Goal: Information Seeking & Learning: Learn about a topic

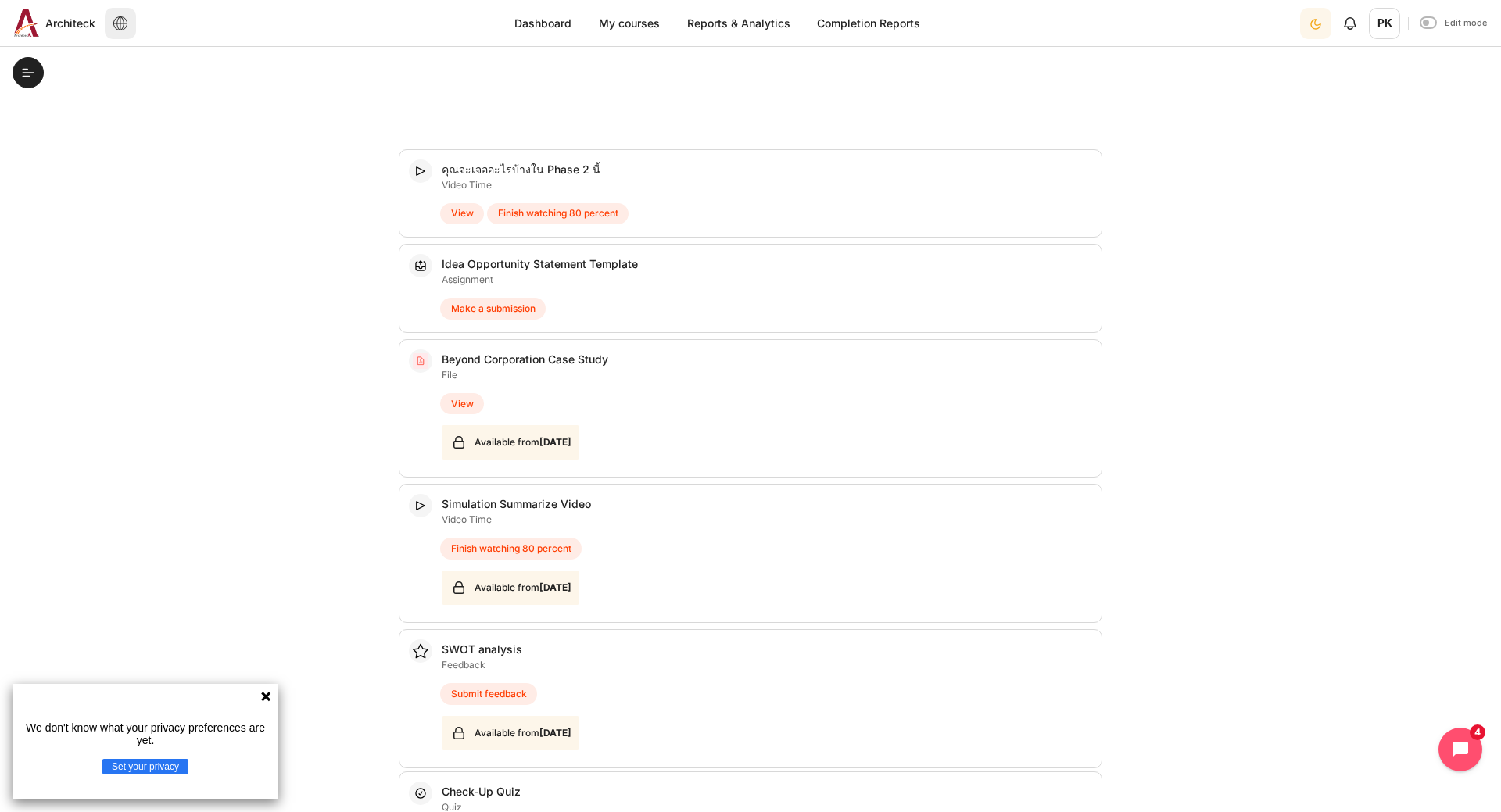
scroll to position [864, 0]
click at [524, 314] on span "Make a submission" at bounding box center [493, 308] width 84 height 14
click at [582, 311] on div "Make a submission" at bounding box center [753, 308] width 627 height 28
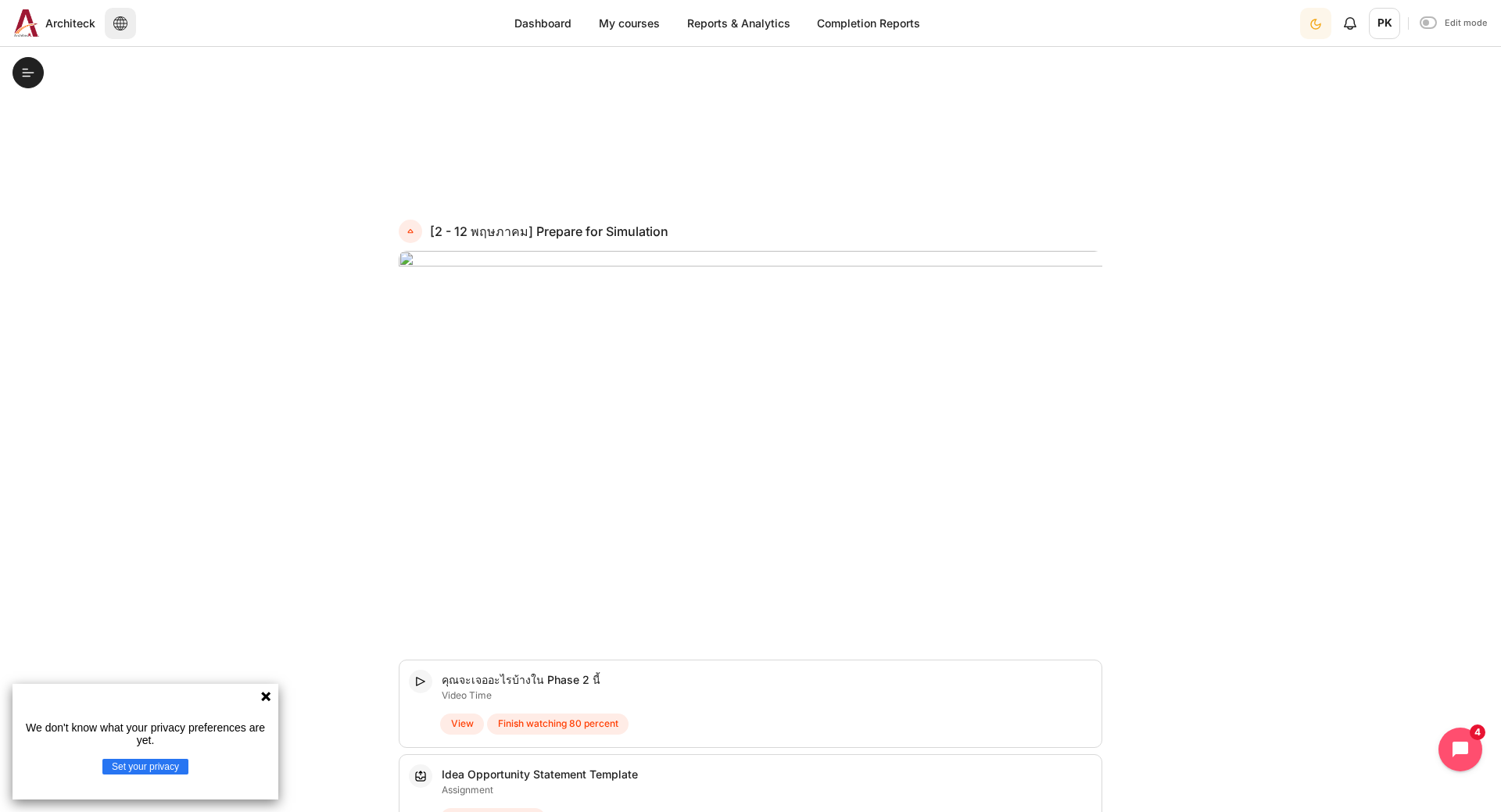
scroll to position [0, 0]
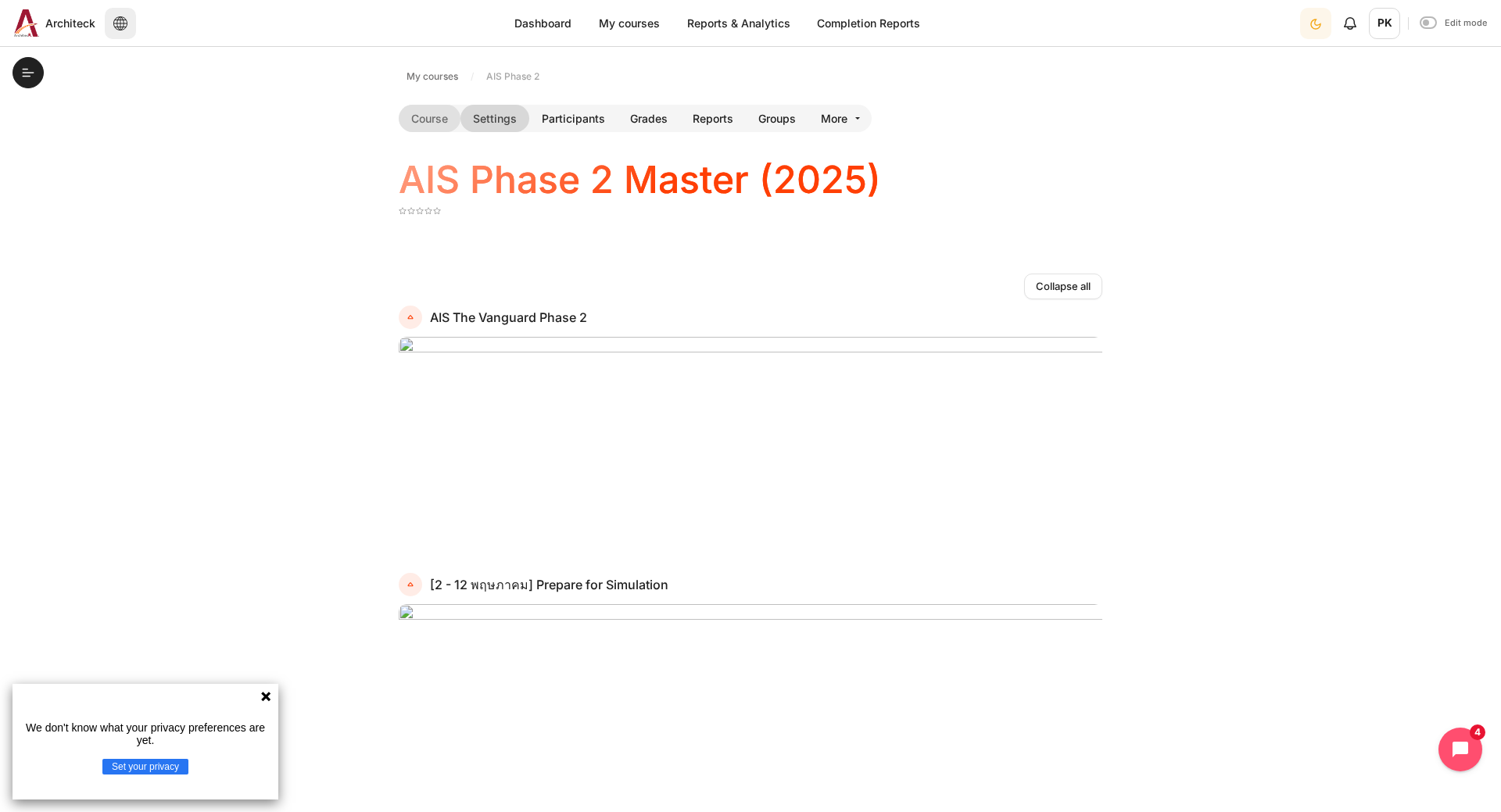
drag, startPoint x: 479, startPoint y: 129, endPoint x: 475, endPoint y: 117, distance: 12.6
click at [475, 117] on link "Settings" at bounding box center [495, 118] width 69 height 27
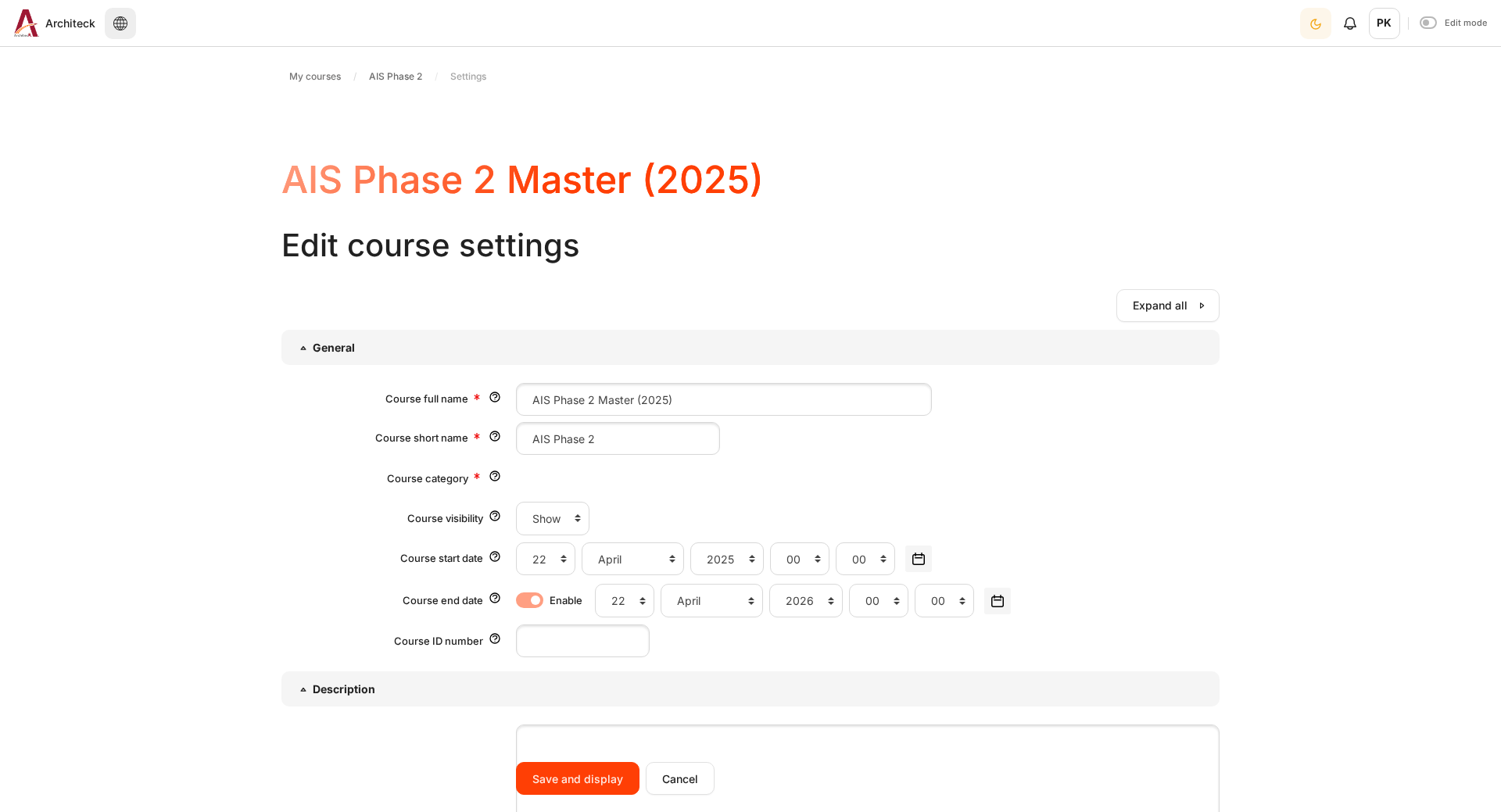
click at [485, 120] on link "Participants" at bounding box center [455, 118] width 88 height 27
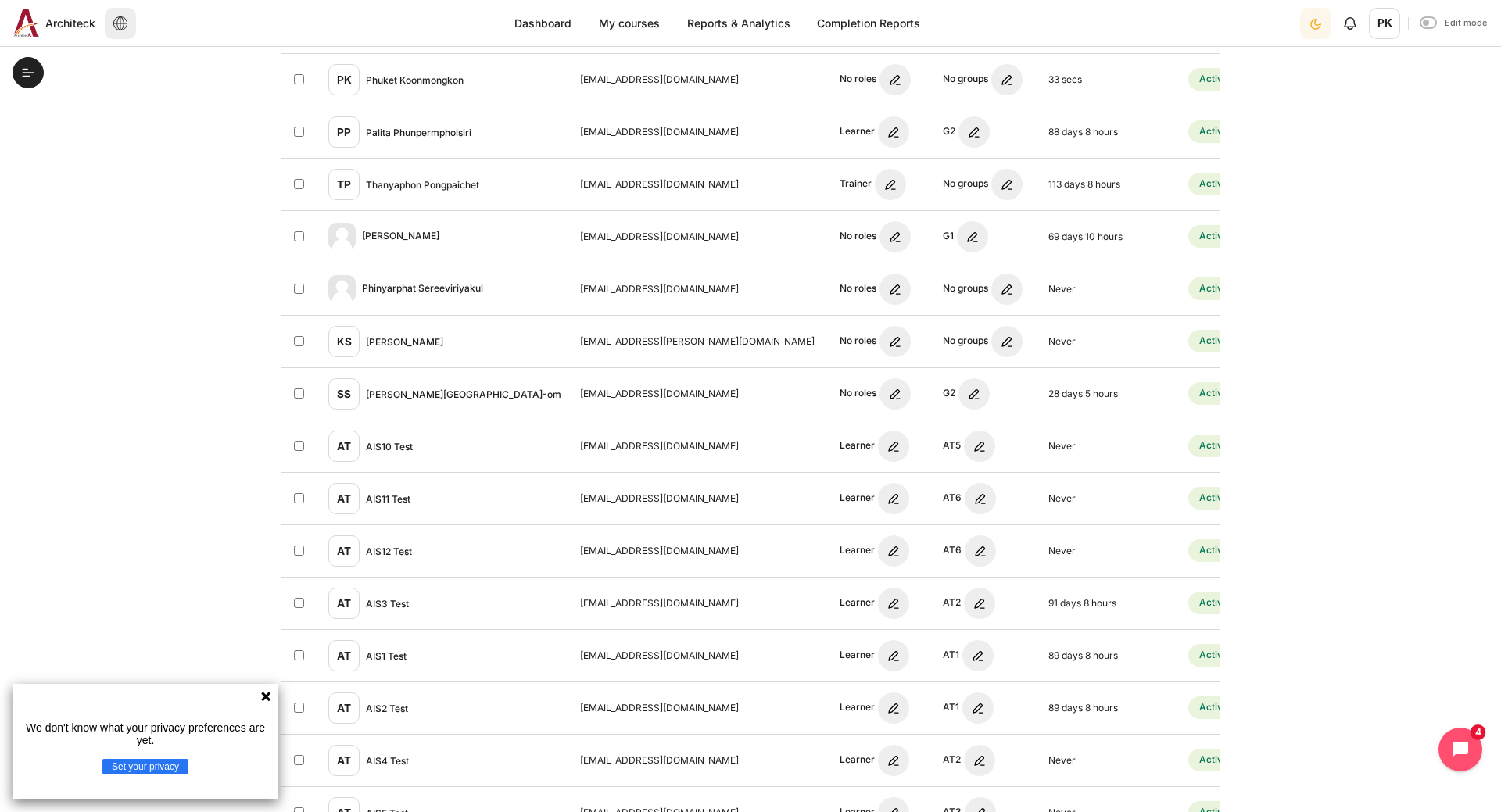
scroll to position [761, 0]
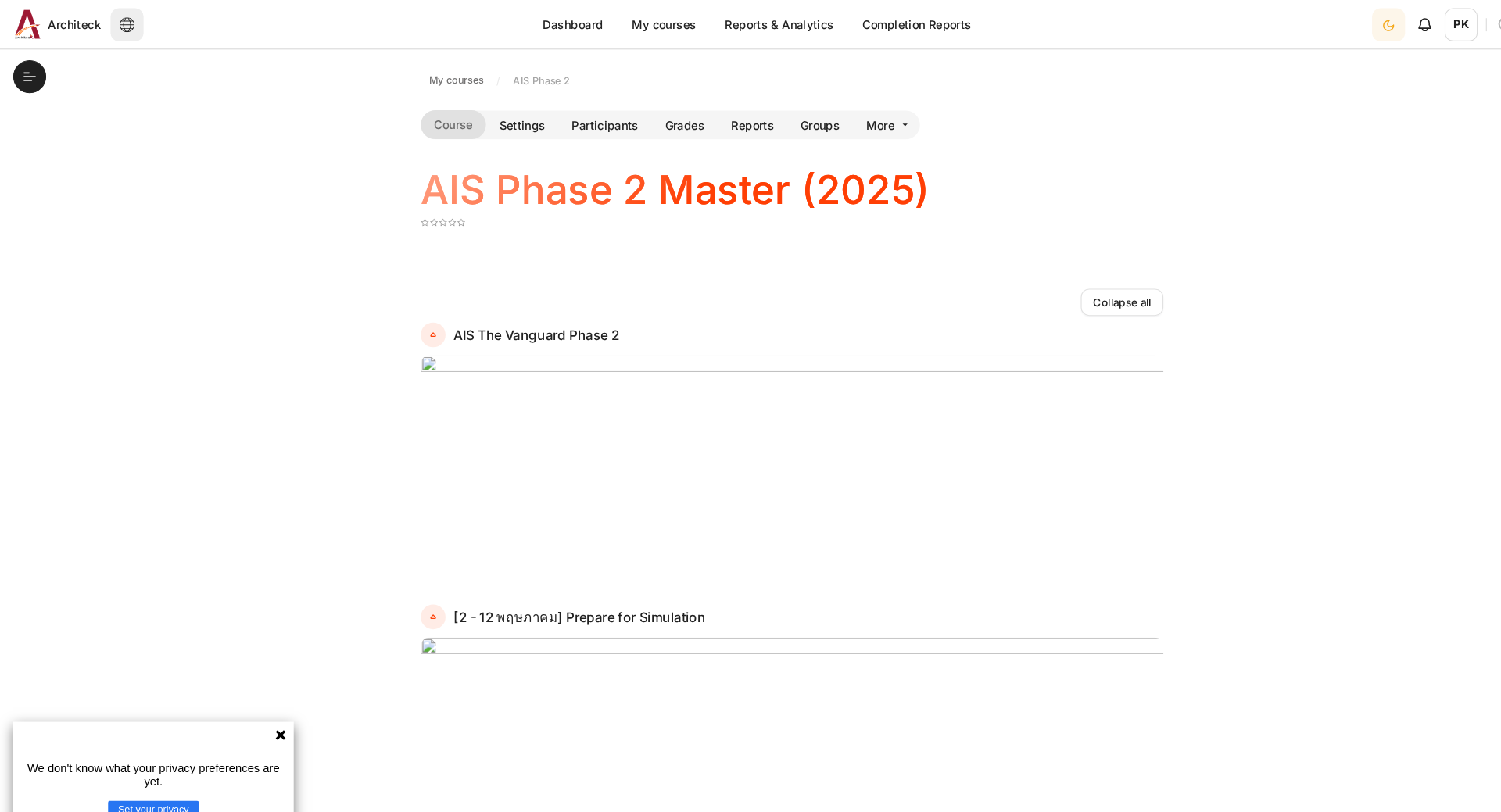
drag, startPoint x: 956, startPoint y: 370, endPoint x: 1139, endPoint y: 298, distance: 196.7
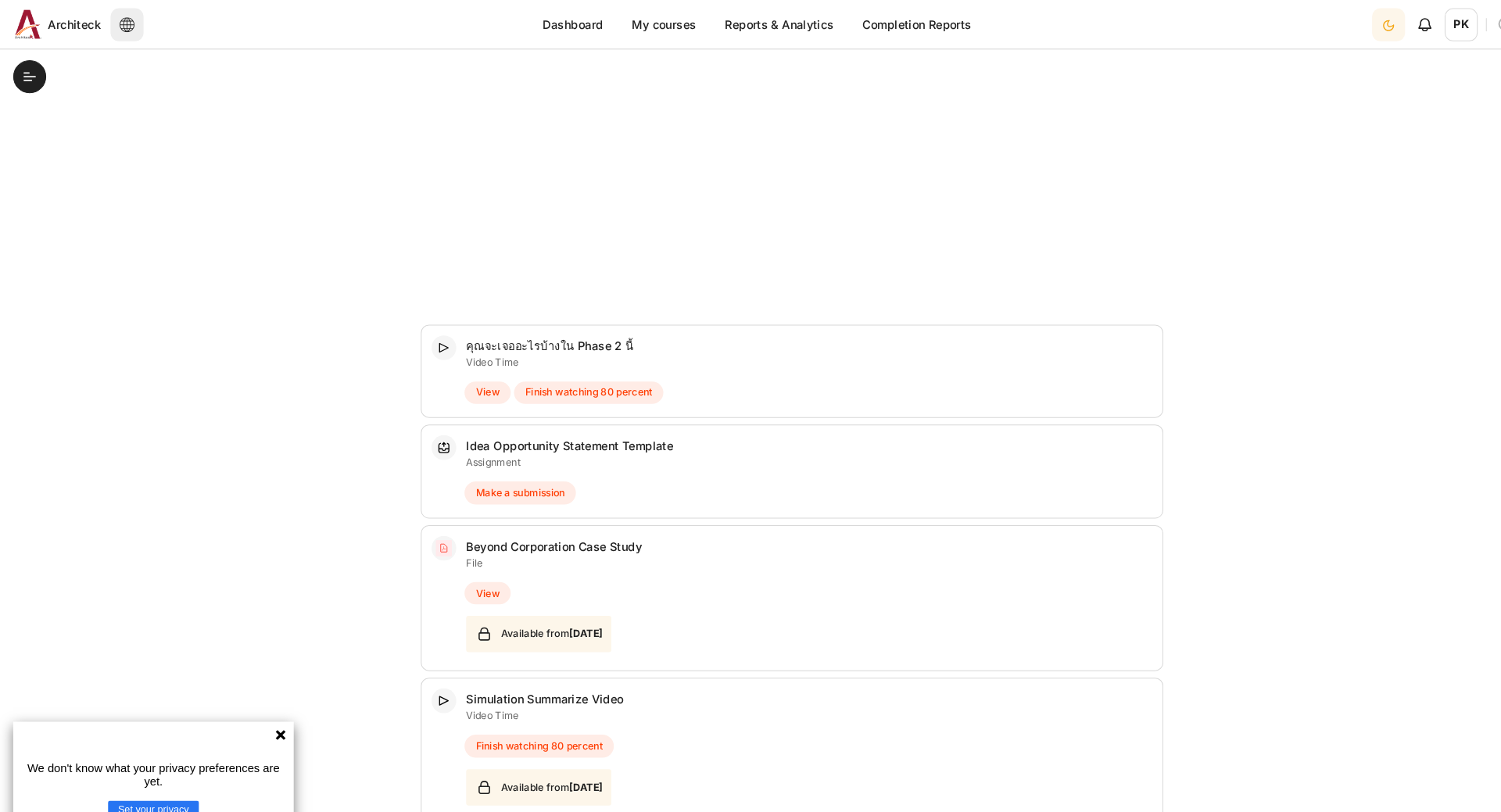
scroll to position [704, 0]
click at [464, 373] on span "View" at bounding box center [462, 372] width 23 height 14
click at [522, 371] on span "Finish watching 80 percent" at bounding box center [558, 372] width 121 height 14
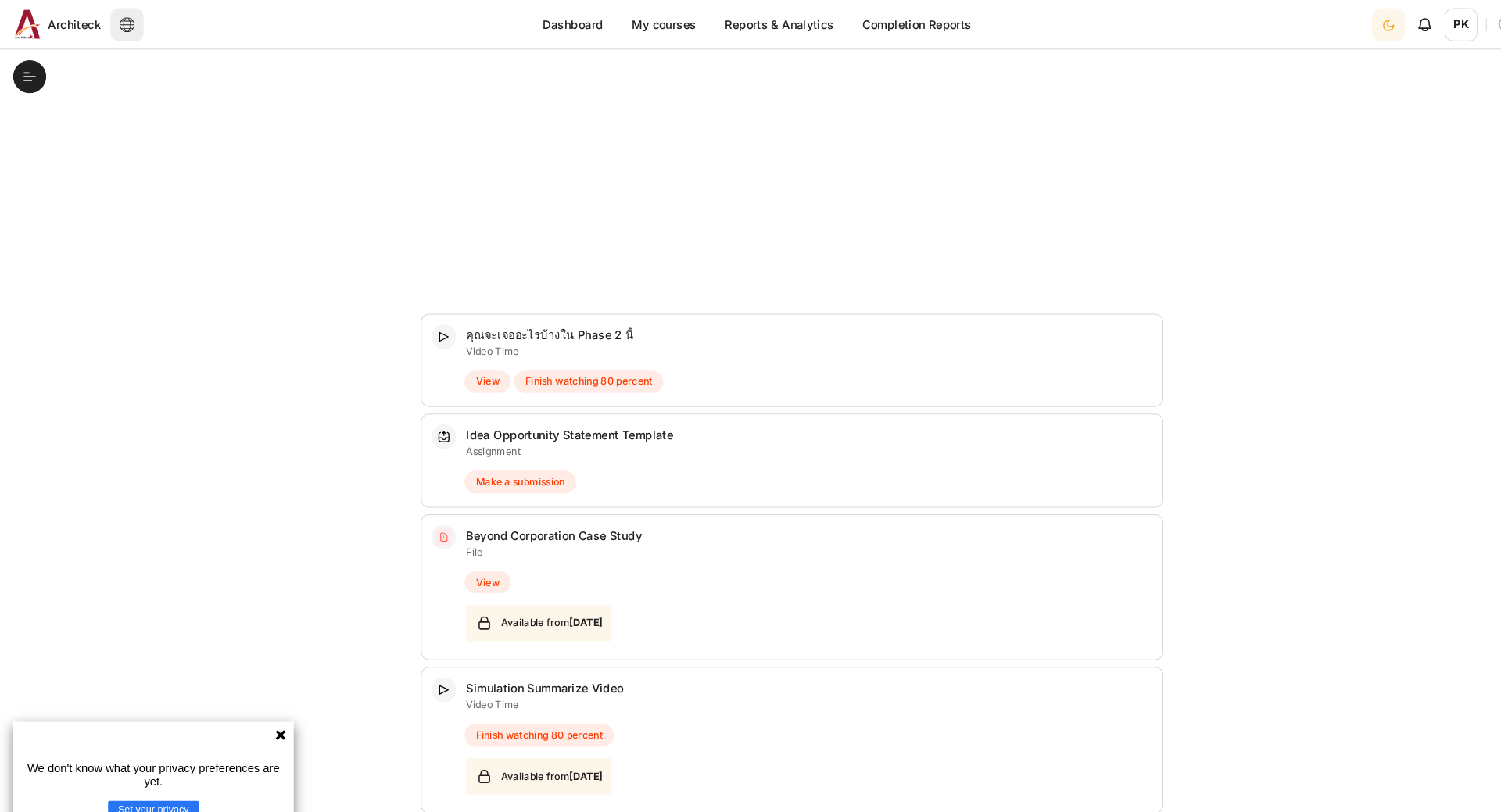
scroll to position [641, 0]
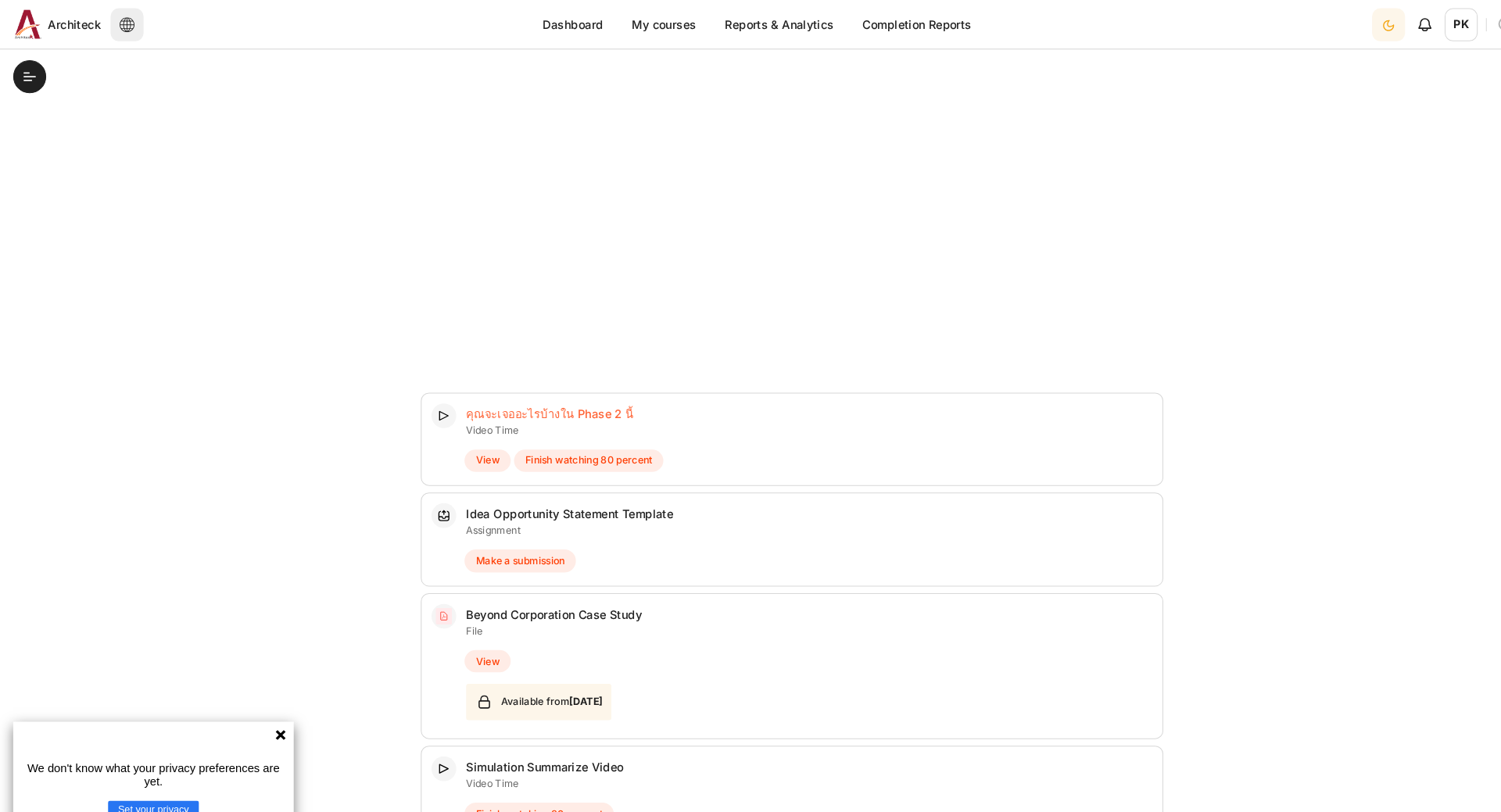
click at [492, 393] on link "คุณจะเจออะไรบ้างใน Phase 2 นี้ Video Time" at bounding box center [521, 391] width 159 height 14
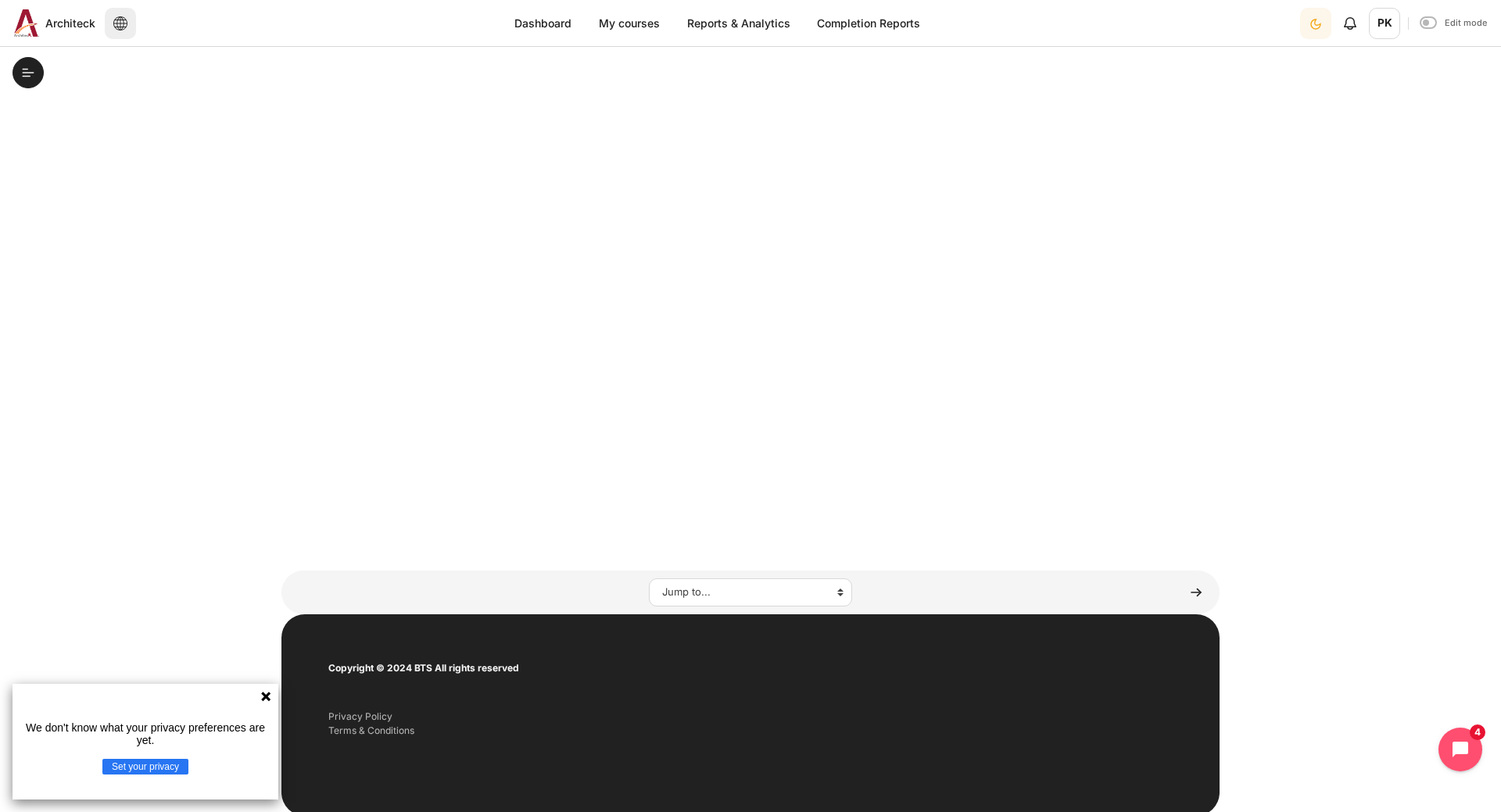
scroll to position [269, 0]
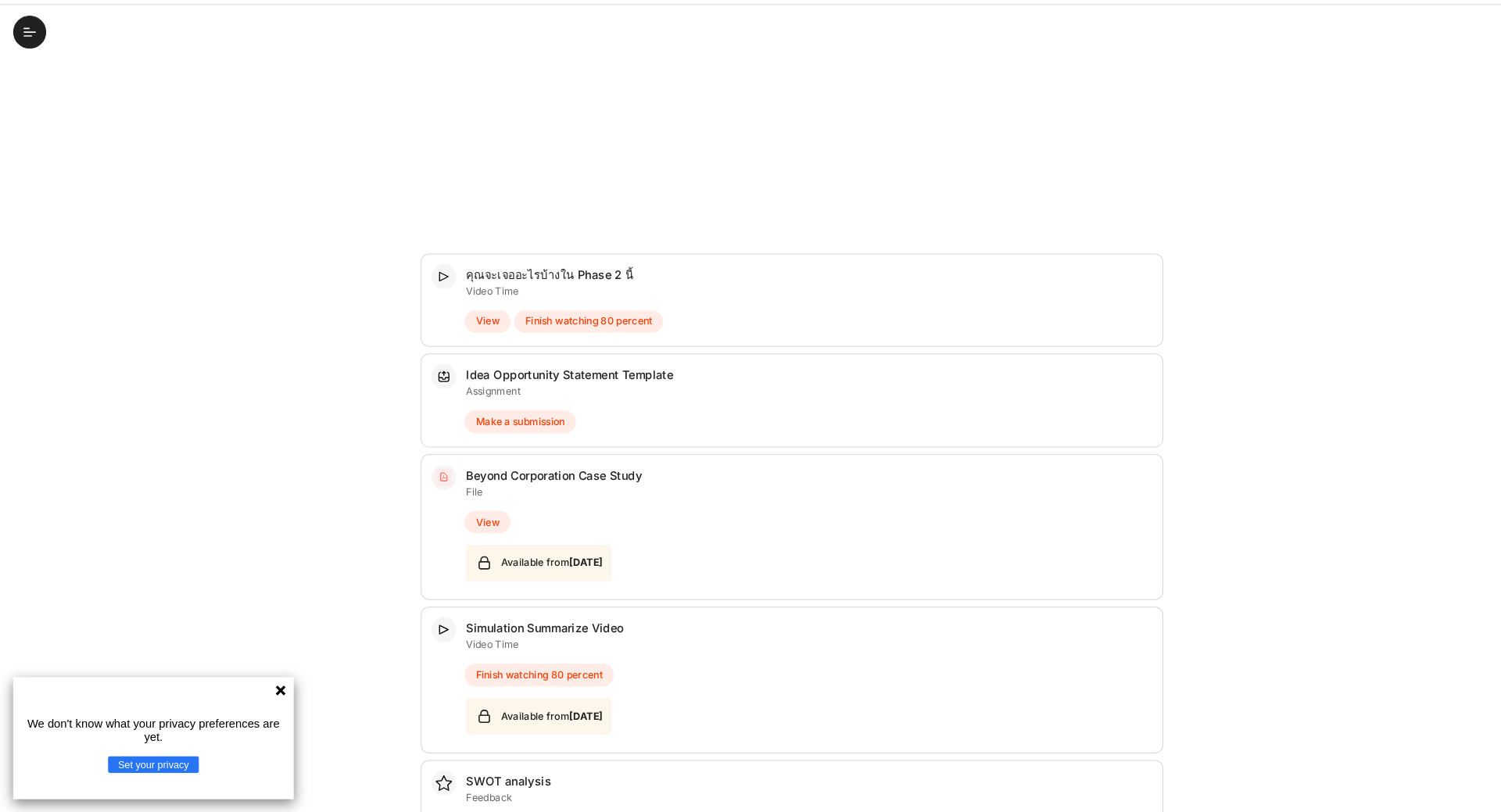
scroll to position [743, 0]
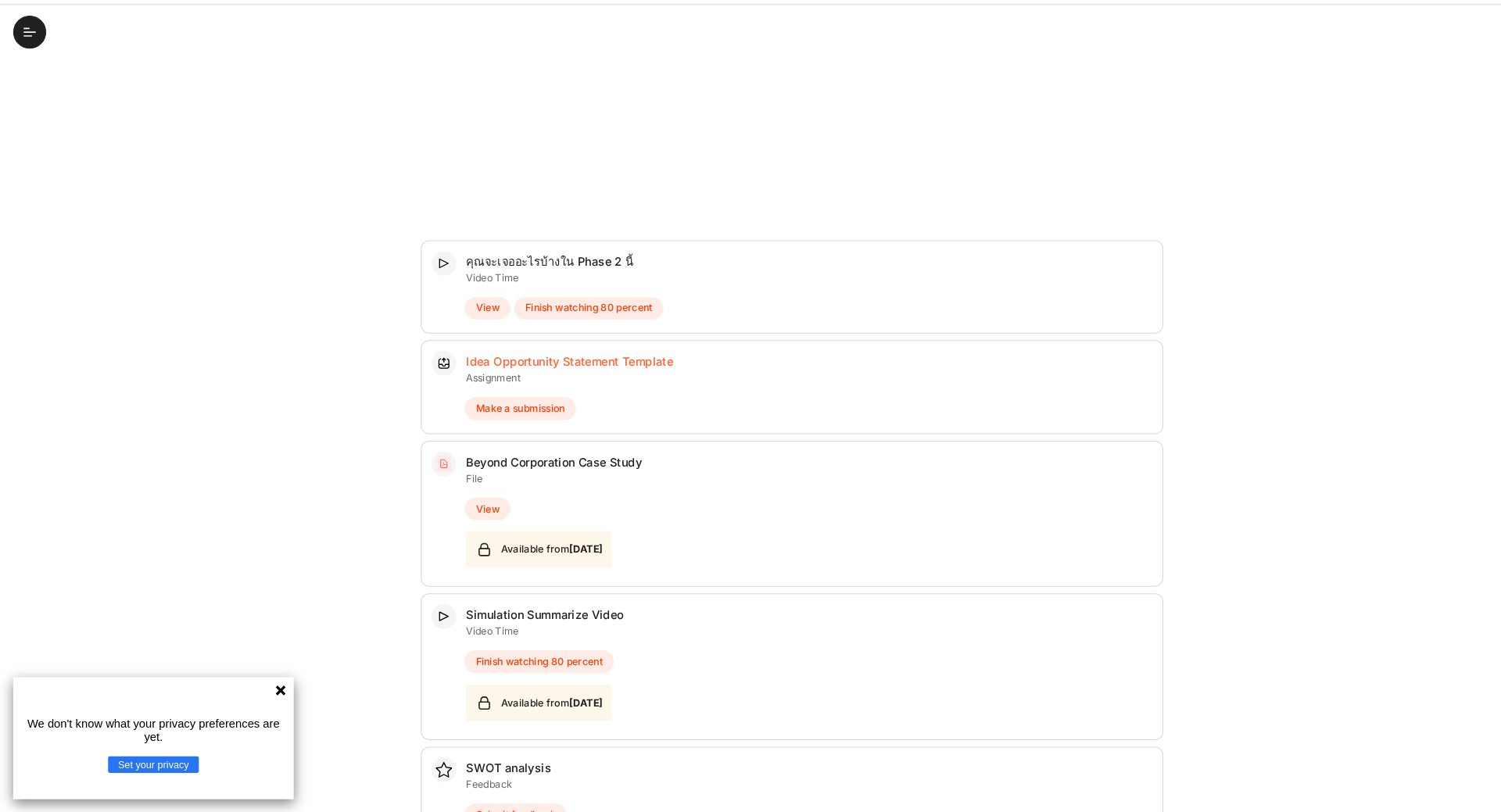
click at [470, 388] on link "Idea Opportunity Statement Template Assignment" at bounding box center [540, 384] width 196 height 14
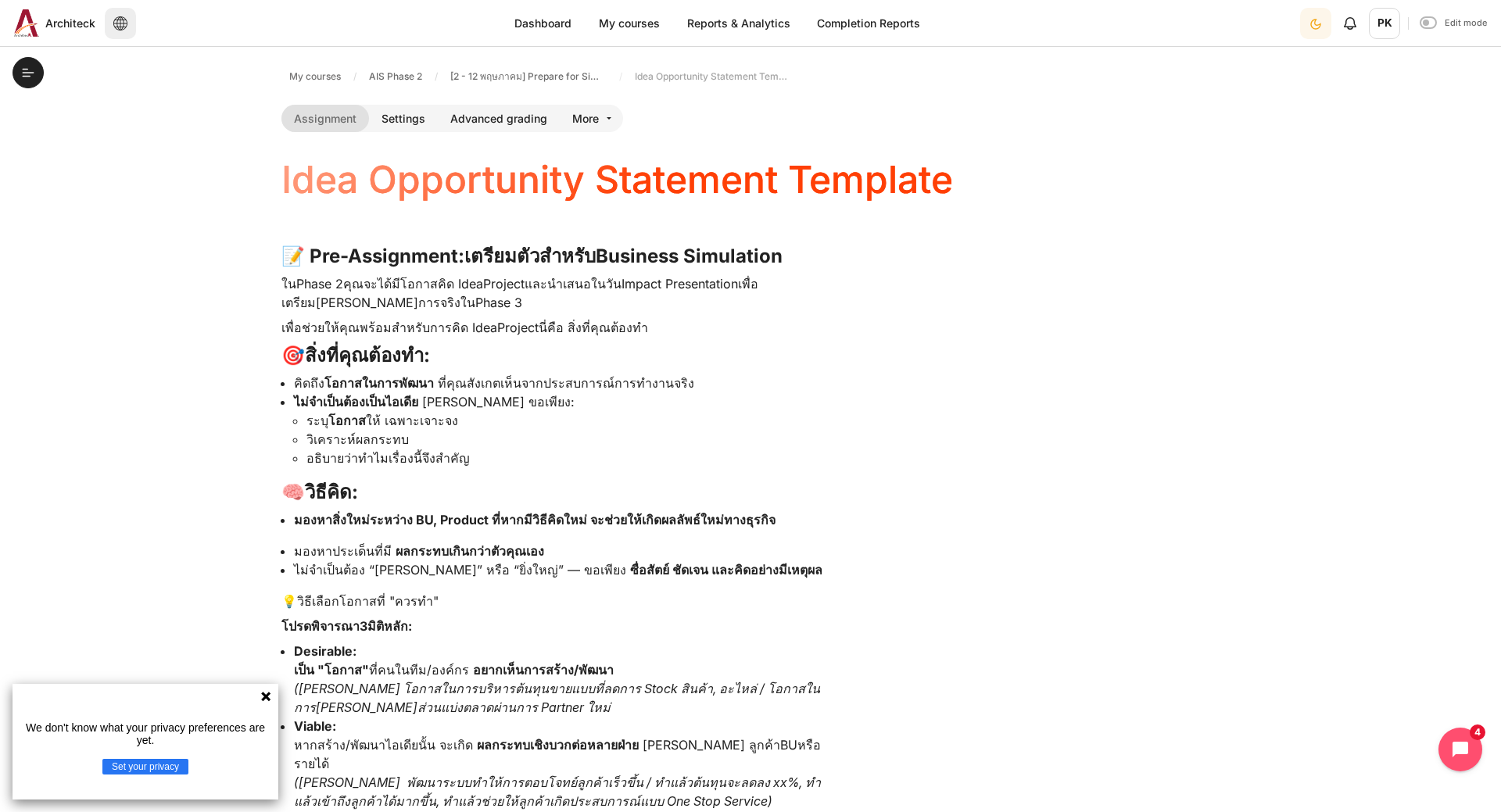
click at [262, 701] on icon at bounding box center [266, 697] width 13 height 13
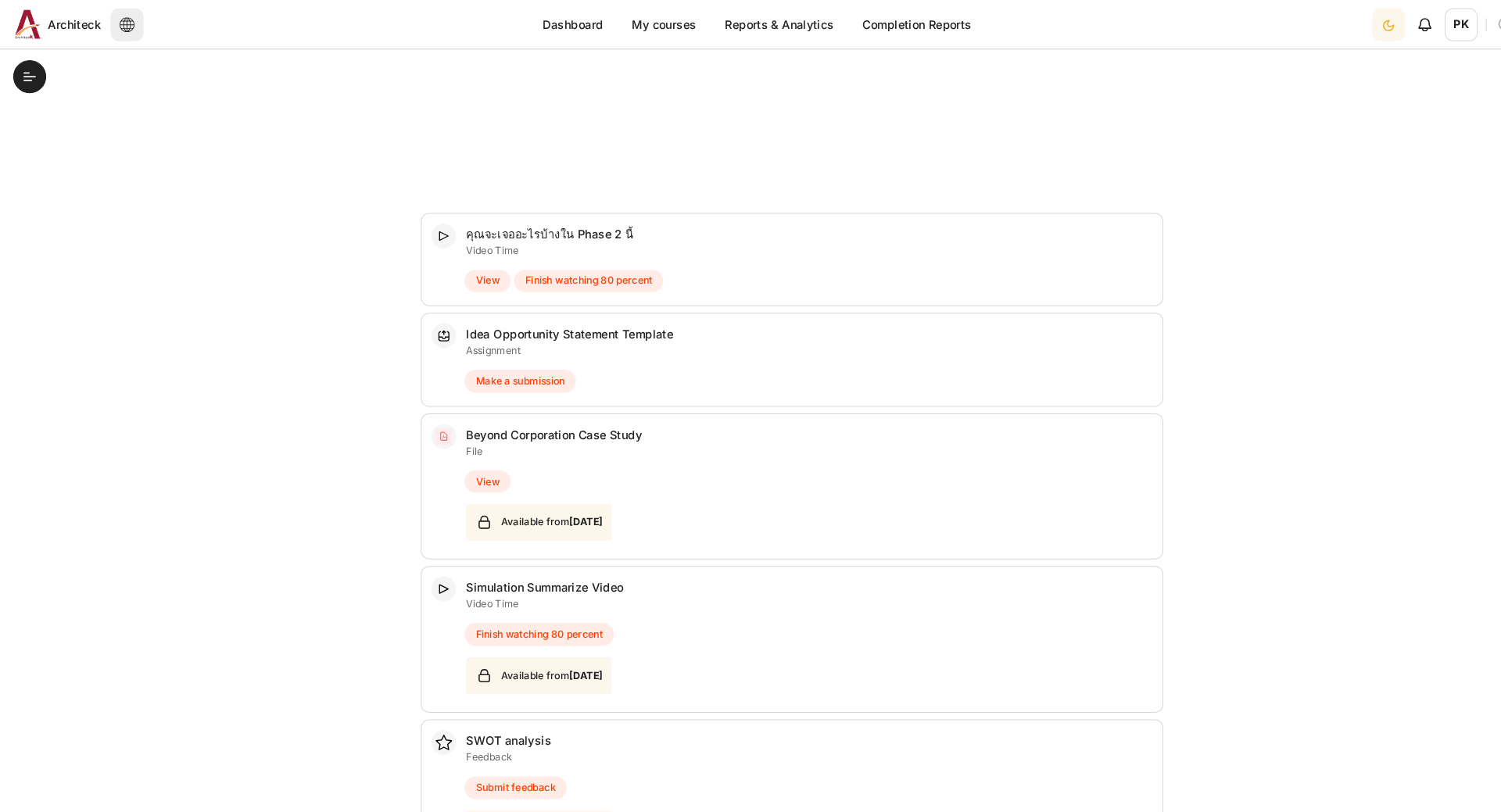
scroll to position [980, 0]
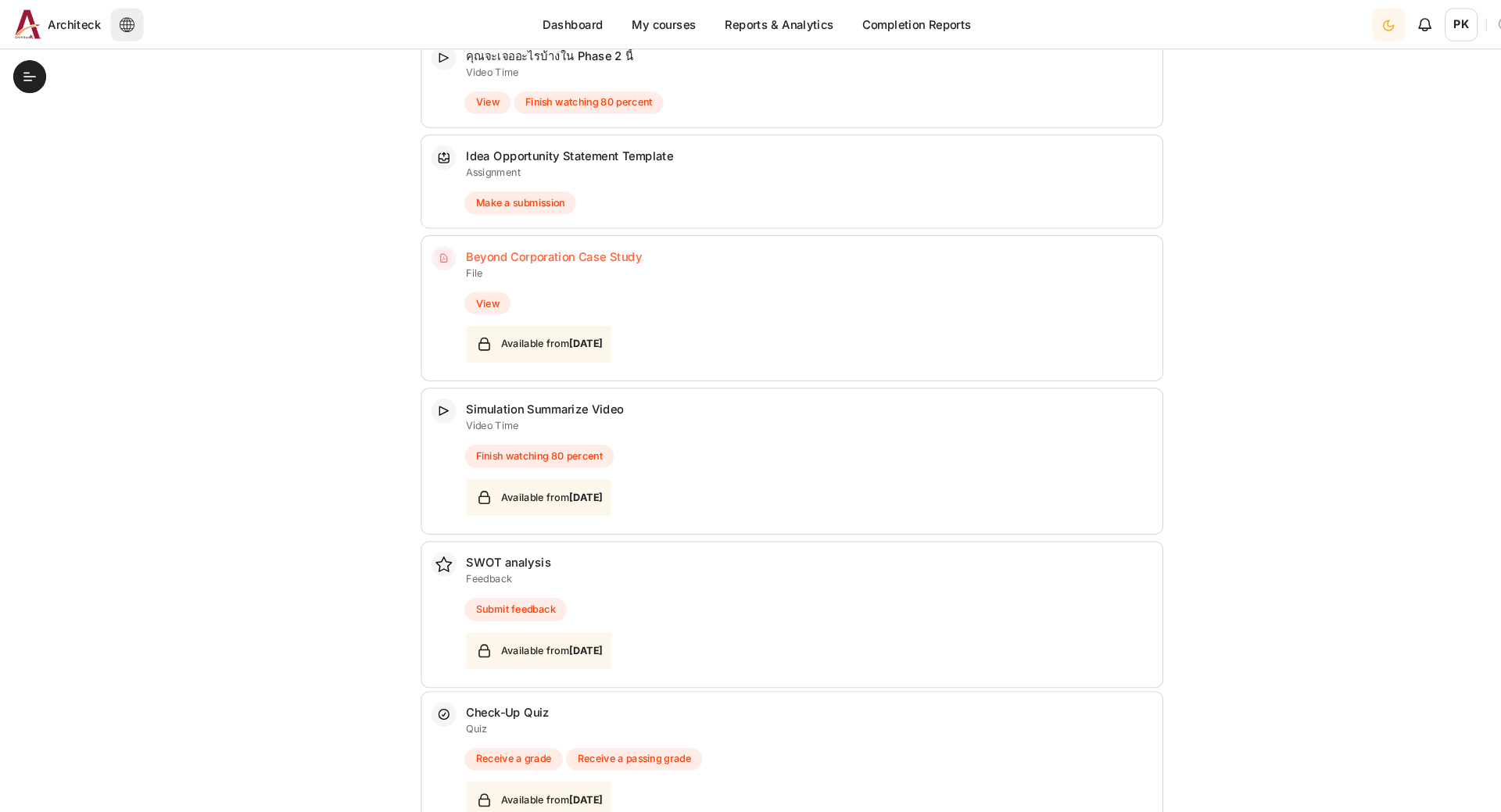
click at [494, 236] on link "Beyond Corporation Case Study File" at bounding box center [524, 243] width 166 height 14
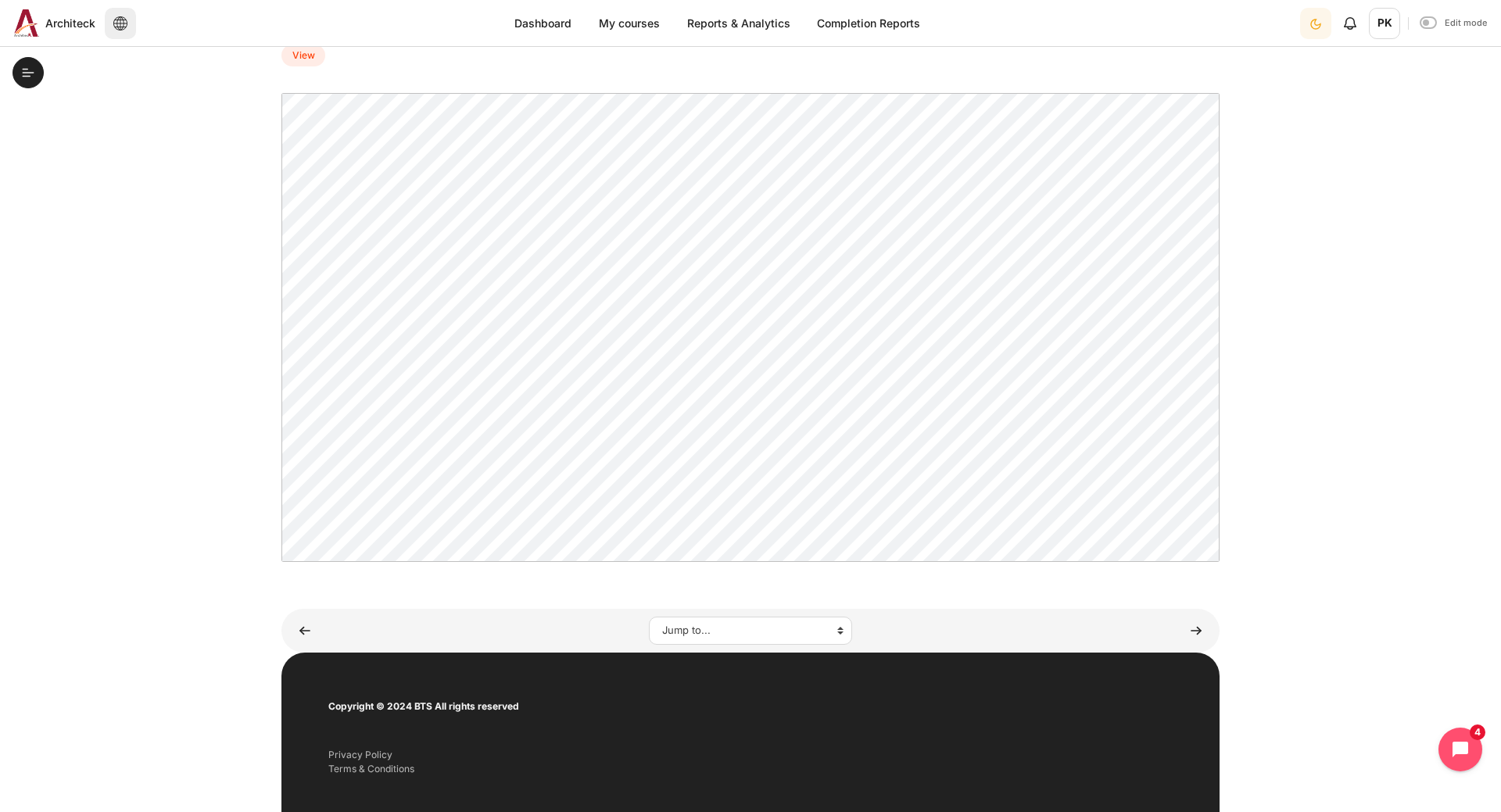
scroll to position [266, 0]
drag, startPoint x: 1282, startPoint y: 288, endPoint x: 1328, endPoint y: 473, distance: 190.6
click at [1328, 473] on section "My courses AIS Phase 2 [[DATE] - [DATE]] Prepare for Simulation Beyond Corporat…" at bounding box center [750, 223] width 1501 height 862
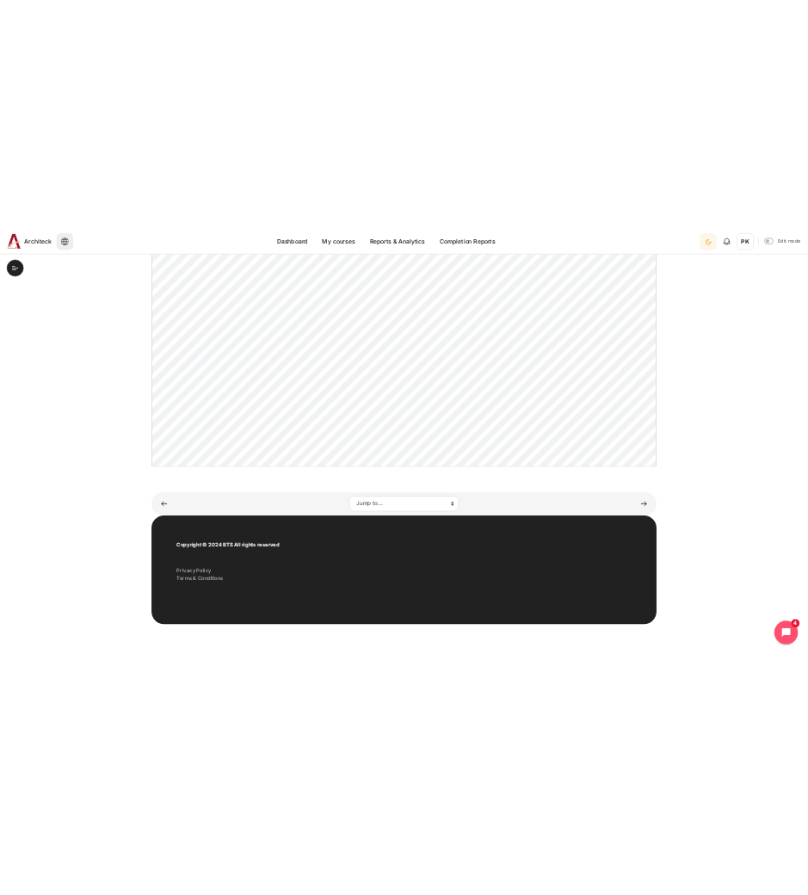
scroll to position [0, 0]
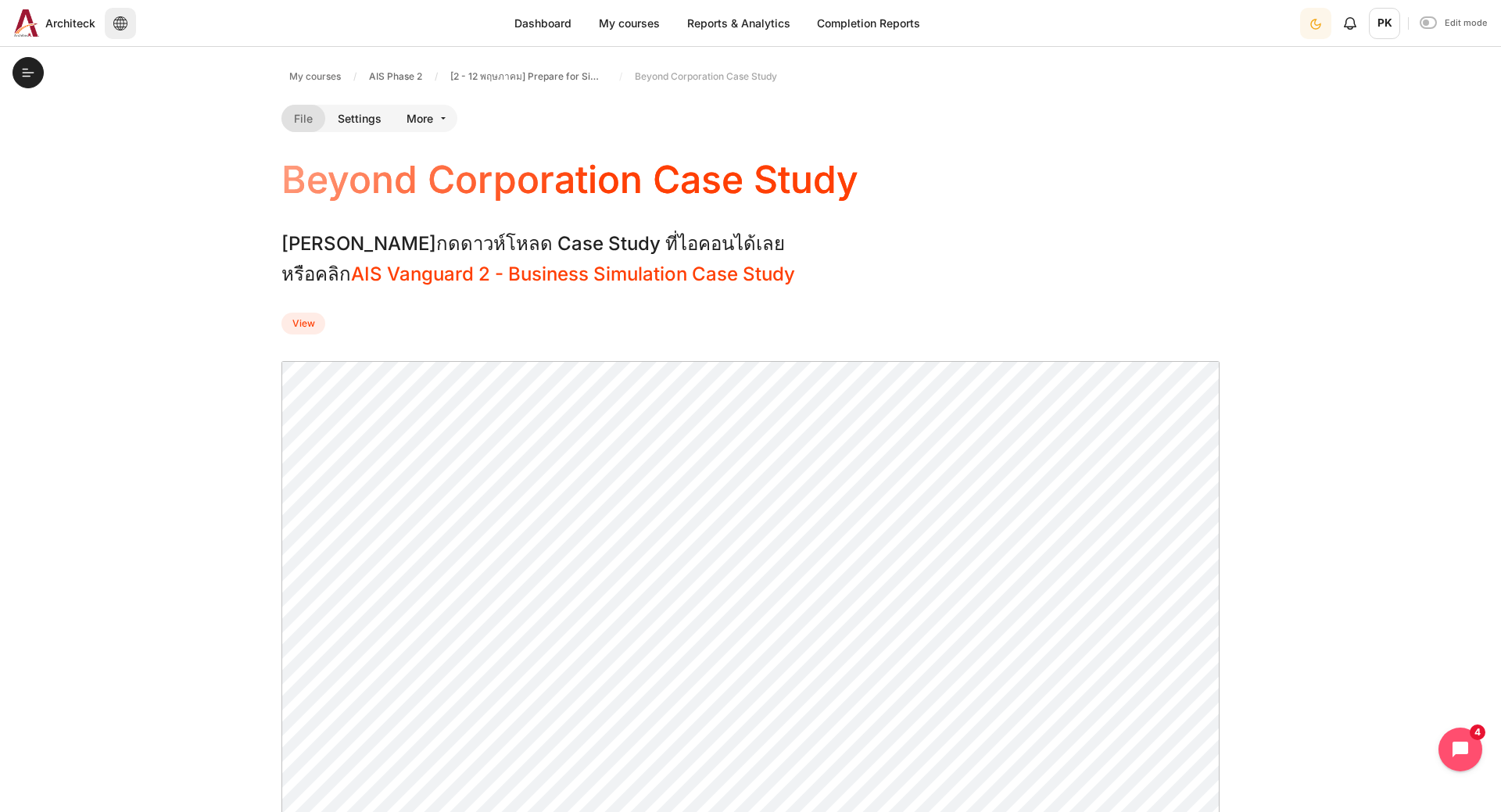
click at [1328, 473] on section "My courses AIS Phase 2 [[DATE] - [DATE]] Prepare for Simulation Beyond Corporat…" at bounding box center [750, 490] width 1501 height 862
